Goal: Navigation & Orientation: Find specific page/section

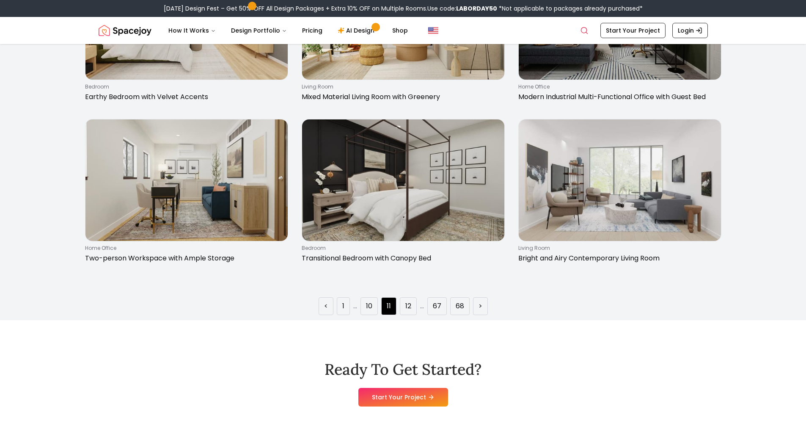
scroll to position [1481, 0]
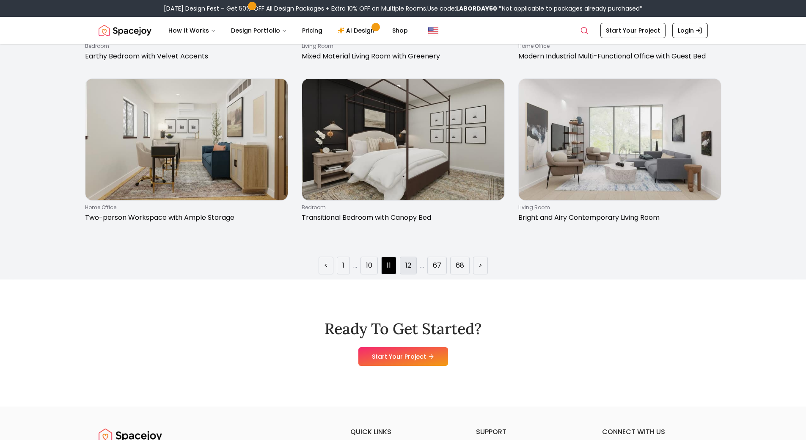
click at [415, 265] on li "12" at bounding box center [408, 265] width 17 height 18
click at [409, 264] on link "12" at bounding box center [408, 265] width 6 height 10
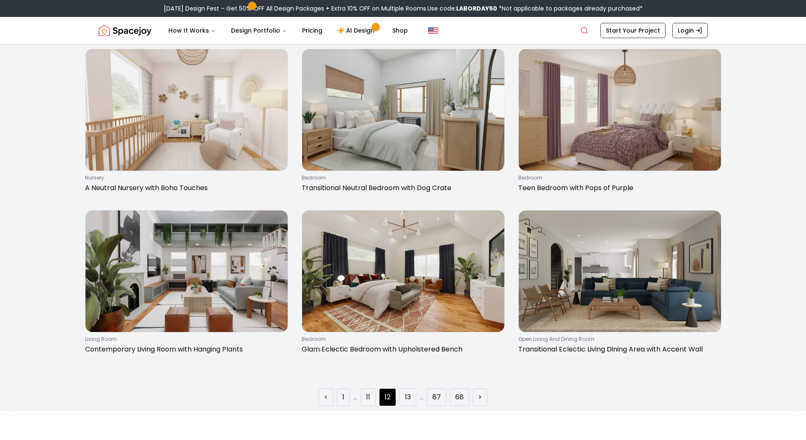
scroll to position [1396, 0]
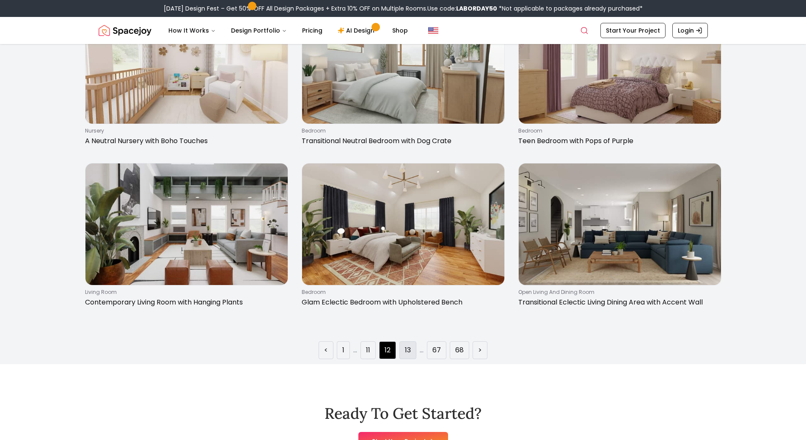
click at [406, 352] on link "13" at bounding box center [408, 350] width 6 height 10
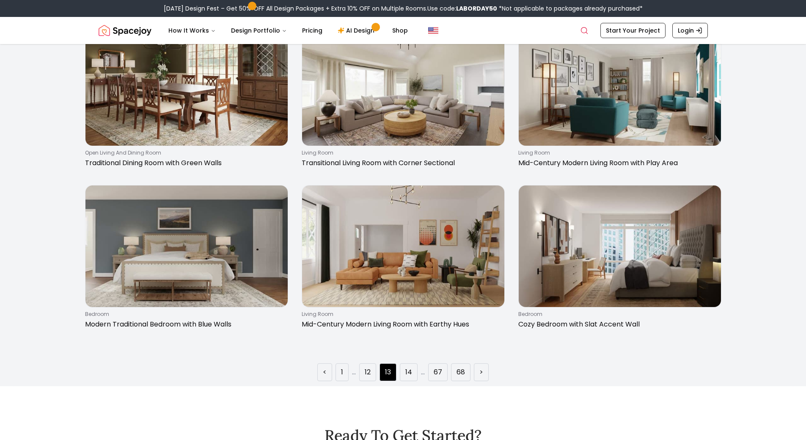
scroll to position [1439, 0]
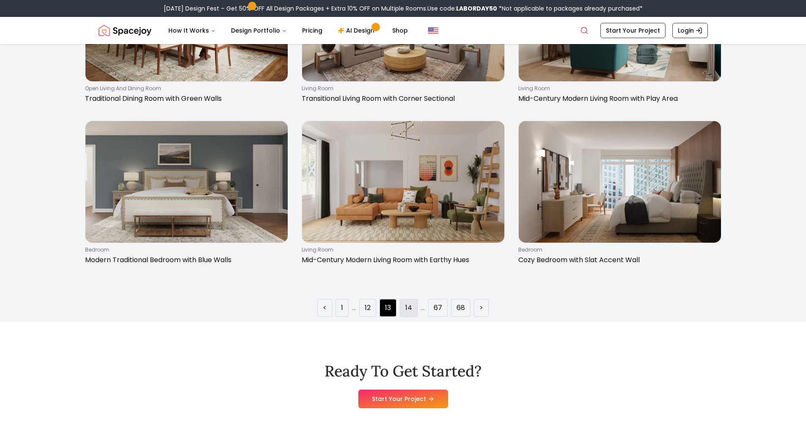
click at [405, 309] on li "14" at bounding box center [409, 308] width 18 height 18
click at [411, 313] on li "14" at bounding box center [409, 308] width 18 height 18
click at [406, 301] on li "14" at bounding box center [409, 308] width 18 height 18
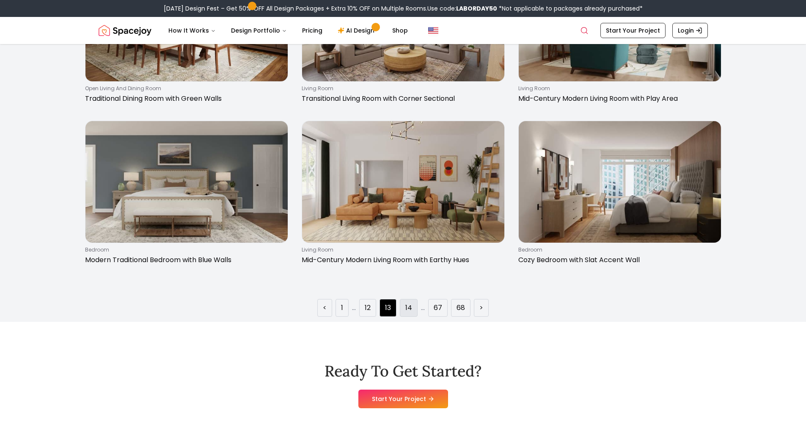
click at [403, 305] on li "14" at bounding box center [409, 308] width 18 height 18
click at [406, 314] on li "14" at bounding box center [409, 308] width 18 height 18
click at [426, 292] on div "< 1 ... 12 13 14 ... 67 68 >" at bounding box center [403, 304] width 779 height 25
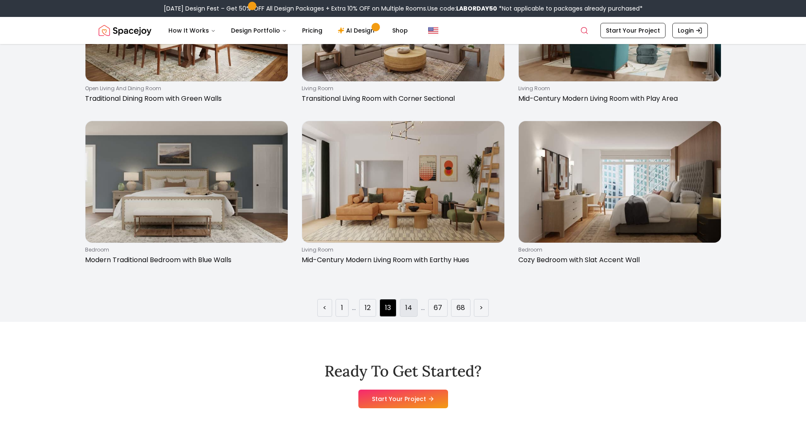
click at [402, 314] on li "14" at bounding box center [409, 308] width 18 height 18
click at [408, 311] on link "14" at bounding box center [408, 308] width 7 height 10
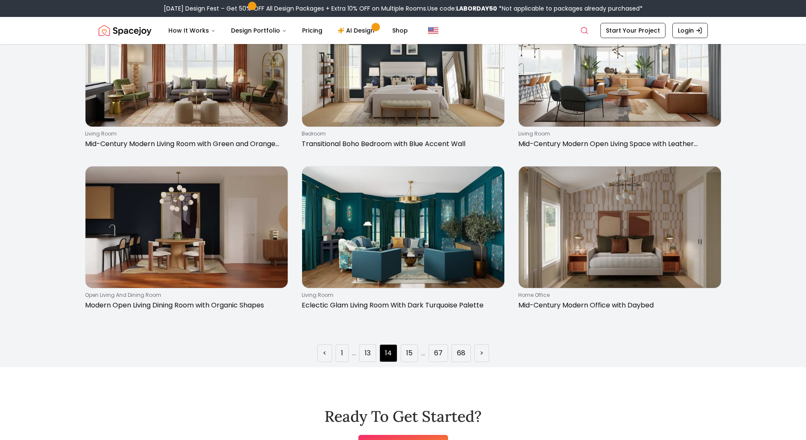
scroll to position [1396, 0]
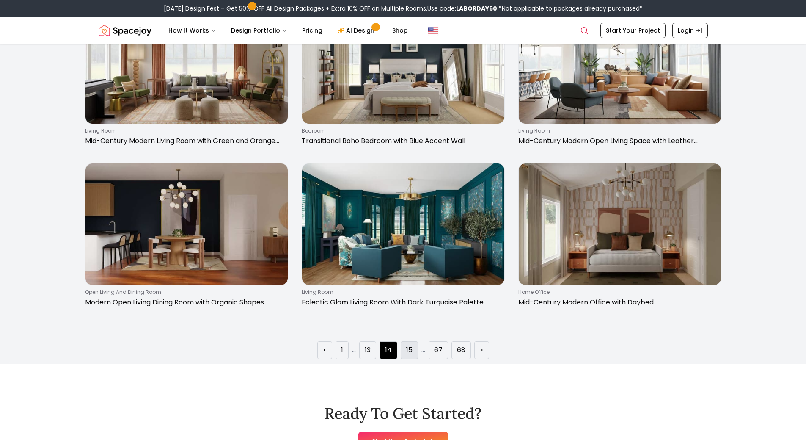
click at [413, 354] on li "15" at bounding box center [409, 350] width 17 height 18
drag, startPoint x: 405, startPoint y: 341, endPoint x: 408, endPoint y: 344, distance: 5.1
click at [406, 341] on div "< 1 ... 13 14 15 ... 67 68 >" at bounding box center [403, 346] width 779 height 25
click at [410, 346] on link "15" at bounding box center [409, 350] width 6 height 10
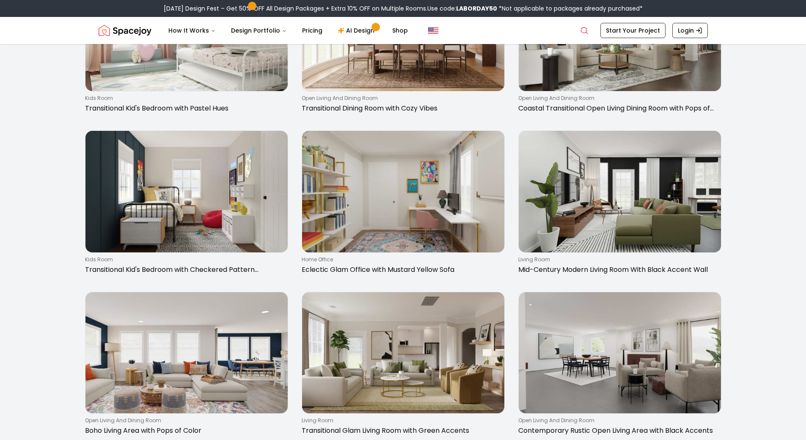
scroll to position [212, 0]
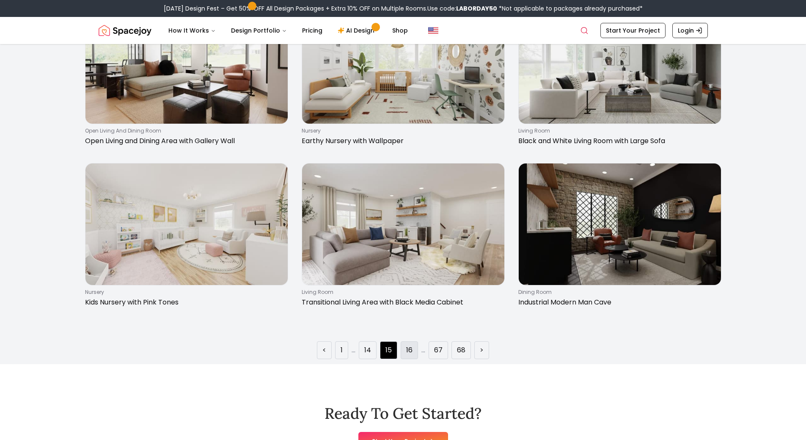
click at [407, 350] on link "16" at bounding box center [409, 350] width 6 height 10
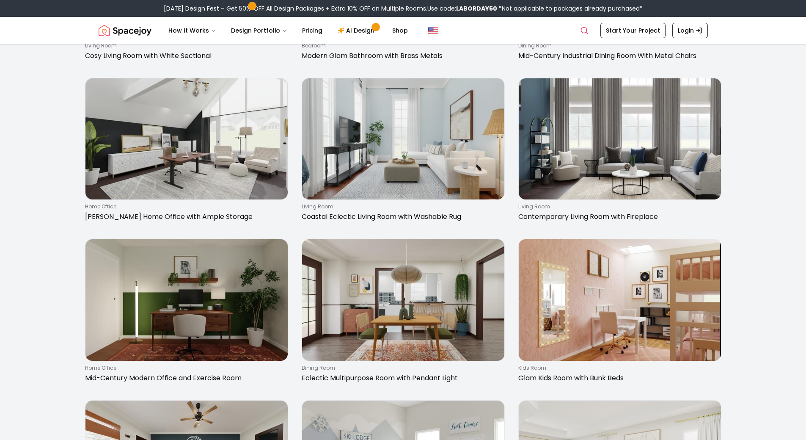
scroll to position [339, 0]
